Goal: Find specific page/section: Find specific page/section

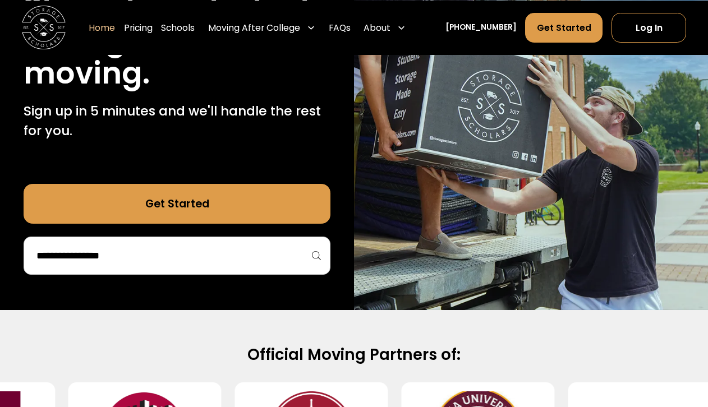
scroll to position [205, 0]
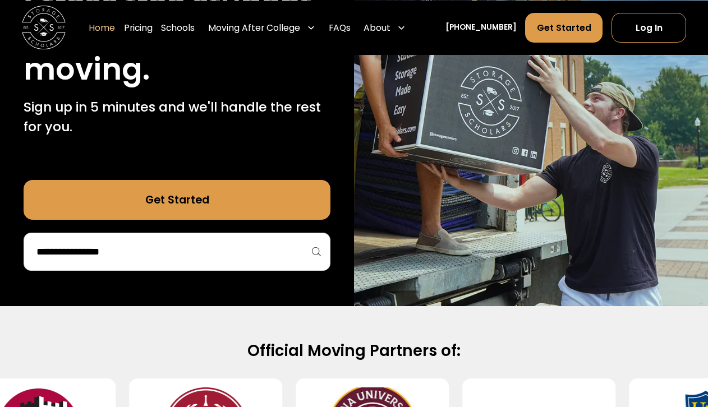
click at [277, 266] on div at bounding box center [177, 252] width 307 height 38
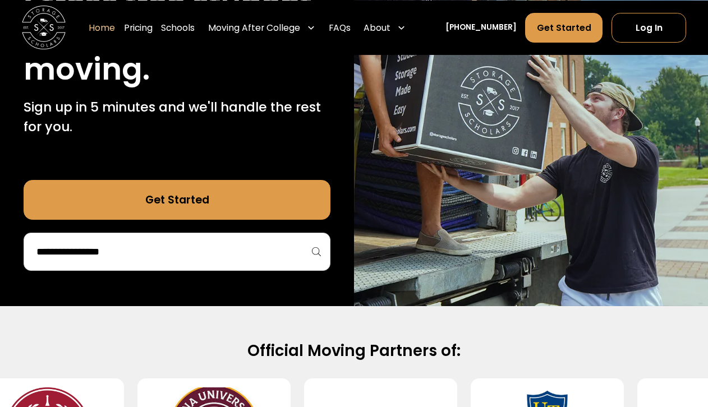
click at [198, 241] on div at bounding box center [177, 252] width 307 height 38
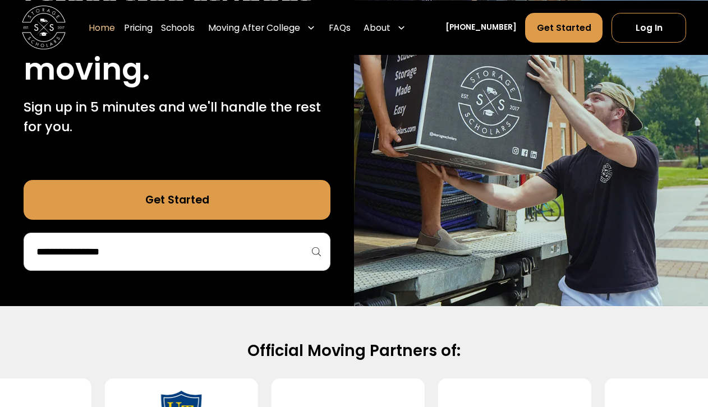
click at [109, 254] on input "search" at bounding box center [176, 251] width 283 height 19
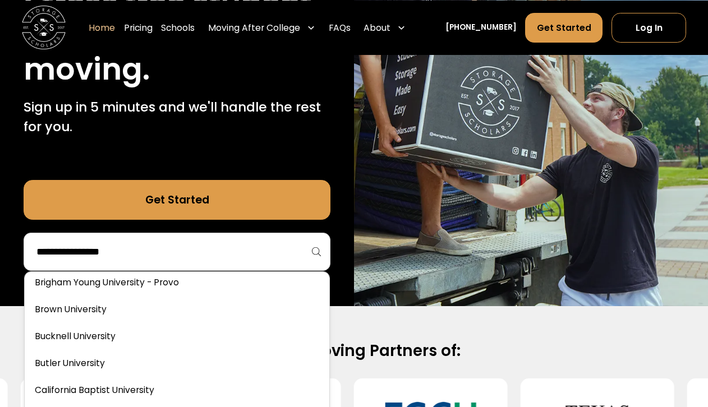
scroll to position [601, 0]
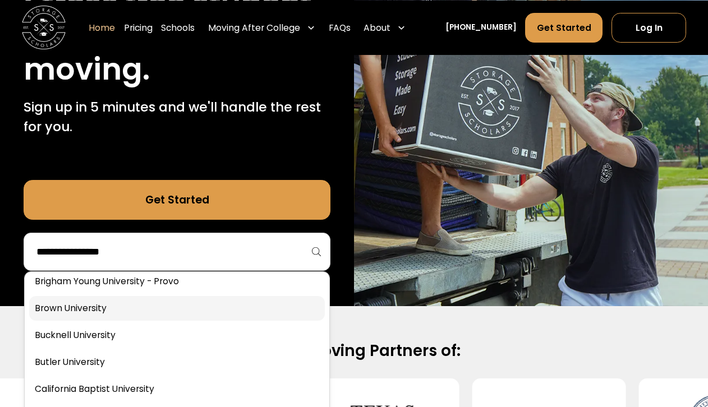
click at [88, 311] on link at bounding box center [177, 308] width 296 height 25
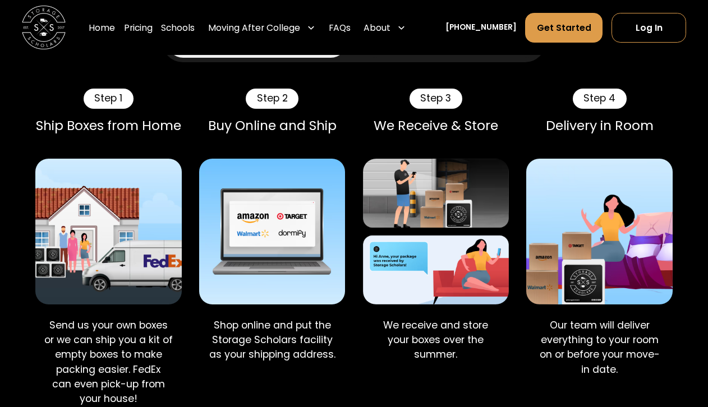
scroll to position [1018, 0]
